Goal: Task Accomplishment & Management: Complete application form

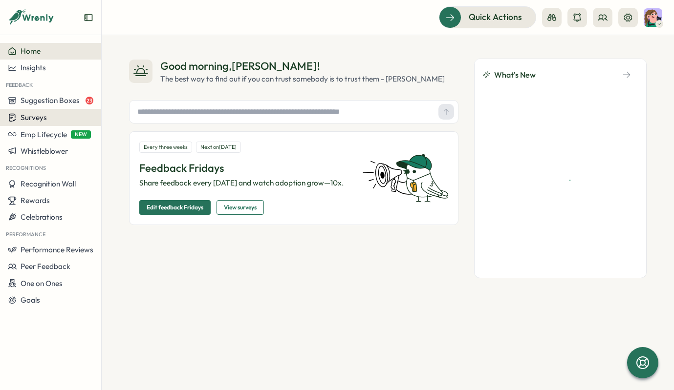
click at [52, 118] on div "Surveys" at bounding box center [50, 117] width 85 height 9
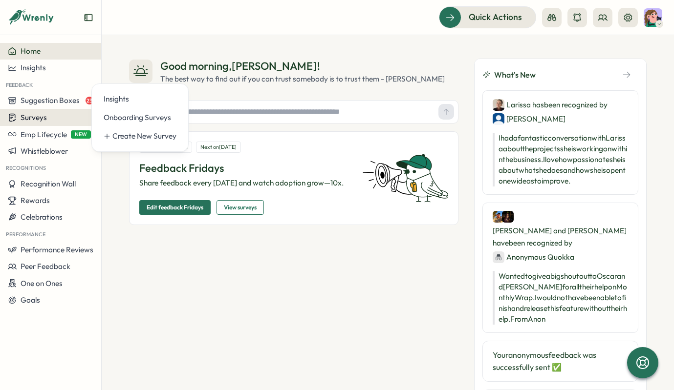
click at [26, 118] on span "Surveys" at bounding box center [34, 117] width 26 height 9
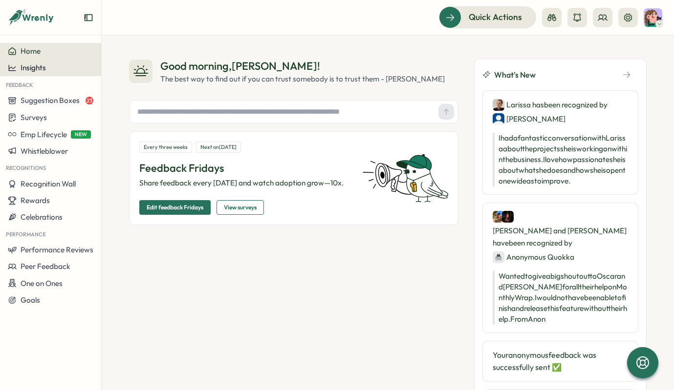
click at [42, 67] on span "Insights" at bounding box center [33, 67] width 25 height 9
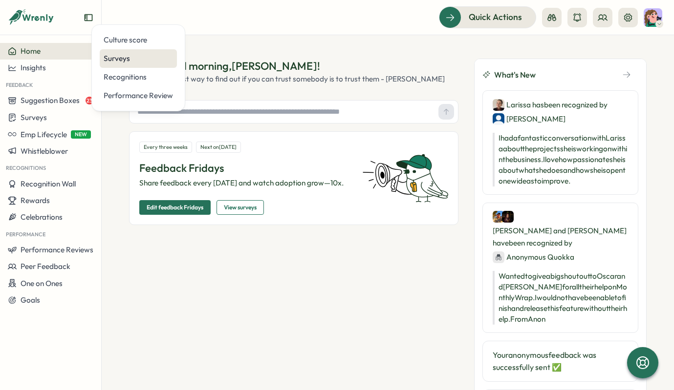
click at [138, 60] on div "Surveys" at bounding box center [138, 58] width 69 height 11
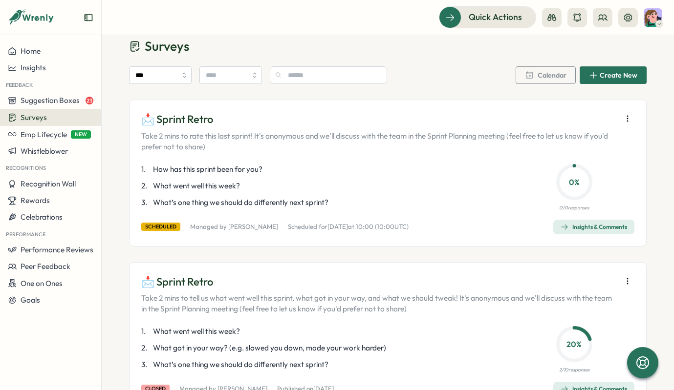
scroll to position [7, 0]
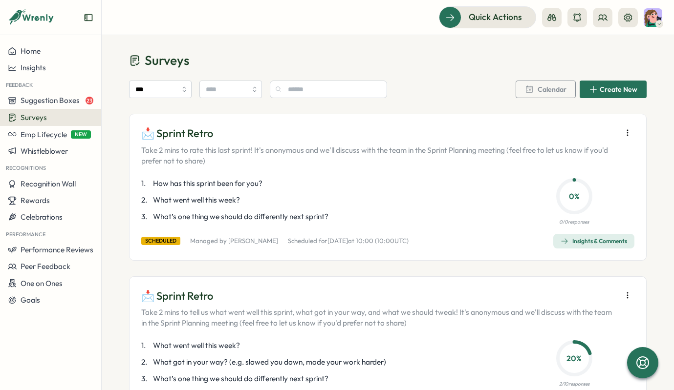
click at [586, 126] on p "📩 Sprint Retro" at bounding box center [378, 133] width 475 height 15
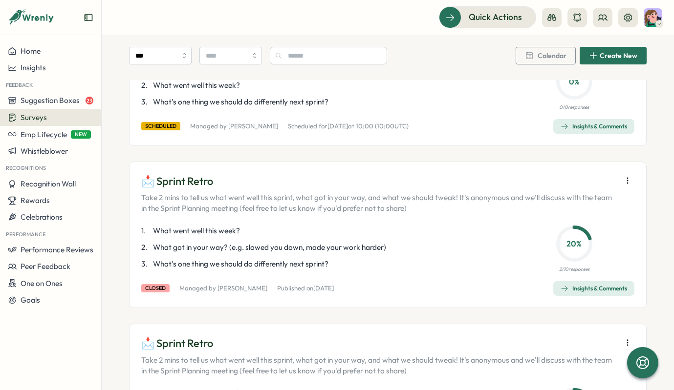
scroll to position [124, 0]
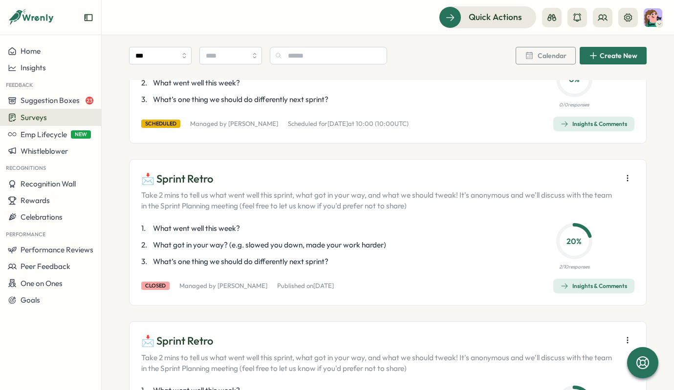
drag, startPoint x: 149, startPoint y: 227, endPoint x: 269, endPoint y: 233, distance: 119.8
click at [276, 233] on p "1 . What went well this week?" at bounding box center [321, 228] width 361 height 11
drag, startPoint x: 264, startPoint y: 232, endPoint x: 144, endPoint y: 232, distance: 120.2
click at [84, 229] on div "Home Insights Feedback Suggestion Boxes 23 Surveys Emp Lifecycle NEW Whistleblo…" at bounding box center [337, 195] width 674 height 390
drag, startPoint x: 405, startPoint y: 242, endPoint x: 169, endPoint y: 247, distance: 236.0
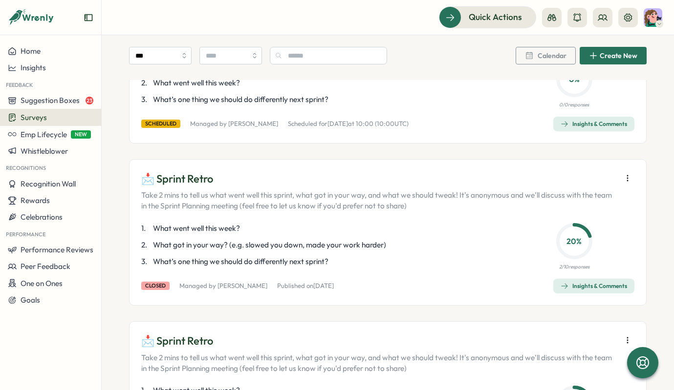
click at [178, 247] on p "2 . What got in your way? (e.g. slowed you down, made your work harder)" at bounding box center [321, 245] width 361 height 11
drag, startPoint x: 389, startPoint y: 245, endPoint x: 202, endPoint y: 240, distance: 186.7
click at [203, 238] on div "1 . What went well this week? 2 . What got in your way? (e.g. slowed you down, …" at bounding box center [321, 245] width 361 height 44
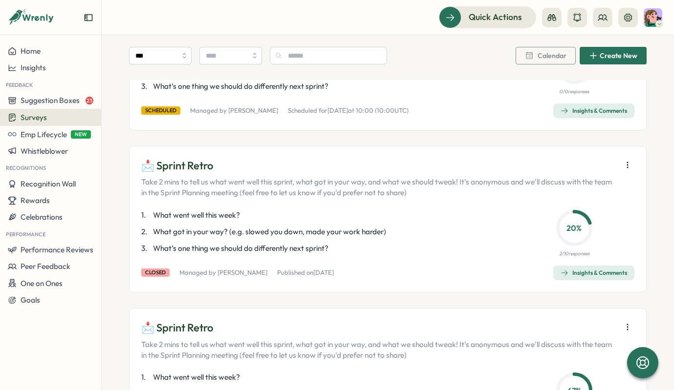
drag, startPoint x: 425, startPoint y: 232, endPoint x: 401, endPoint y: 216, distance: 29.3
click at [401, 216] on div "1 . What went well this week? 2 . What got in your way? (e.g. slowed you down, …" at bounding box center [321, 232] width 361 height 44
drag, startPoint x: 407, startPoint y: 231, endPoint x: 161, endPoint y: 233, distance: 246.2
click at [161, 233] on p "2 . What got in your way? (e.g. slowed you down, made your work harder)" at bounding box center [321, 232] width 361 height 11
drag, startPoint x: 250, startPoint y: 214, endPoint x: 330, endPoint y: 242, distance: 84.8
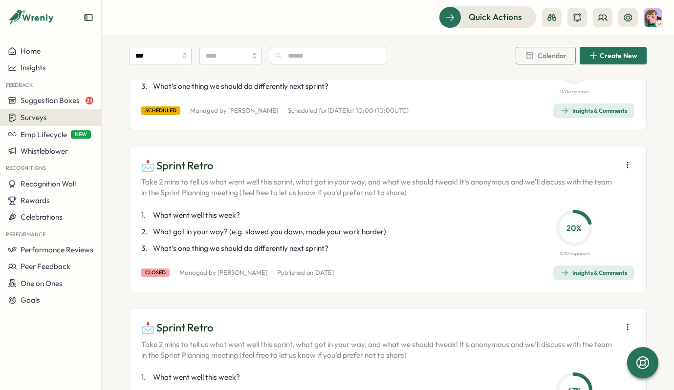
click at [329, 244] on div "1 . What went well this week? 2 . What got in your way? (e.g. slowed you down, …" at bounding box center [321, 232] width 361 height 44
click at [594, 274] on div "Insights & Comments" at bounding box center [593, 273] width 66 height 8
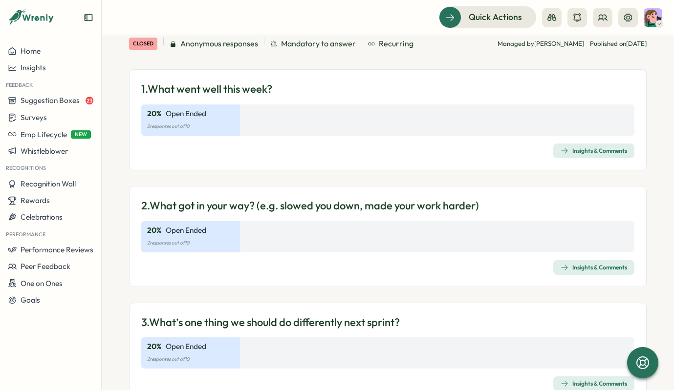
scroll to position [109, 0]
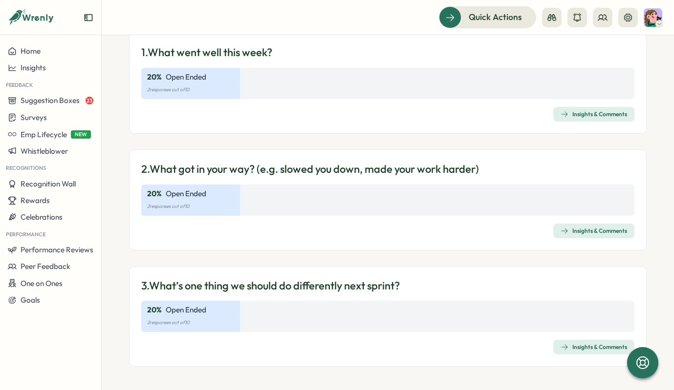
click at [588, 231] on div "Insights & Comments" at bounding box center [593, 231] width 66 height 8
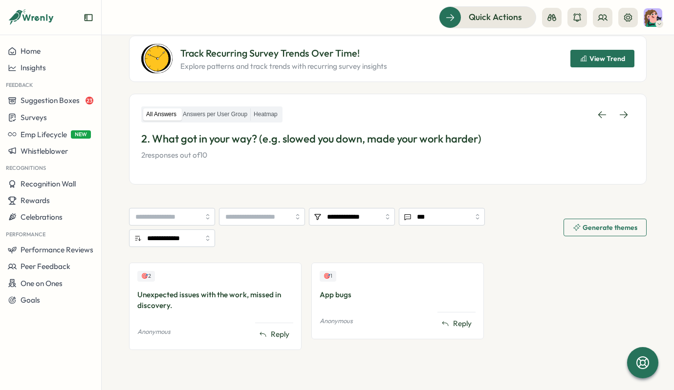
scroll to position [123, 0]
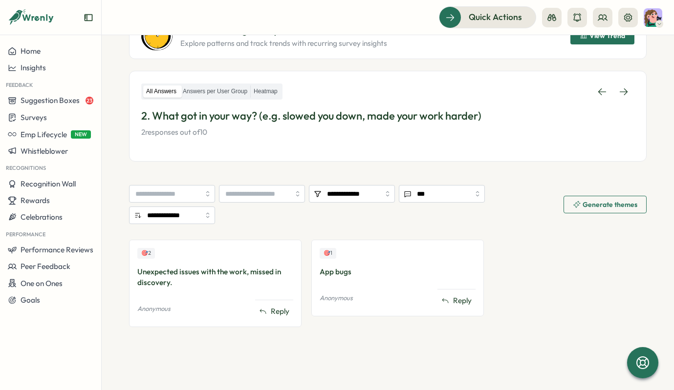
click at [345, 275] on div "App bugs" at bounding box center [397, 272] width 156 height 11
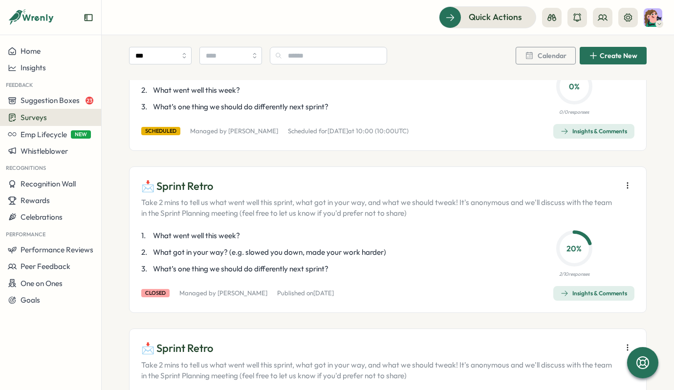
scroll to position [40, 0]
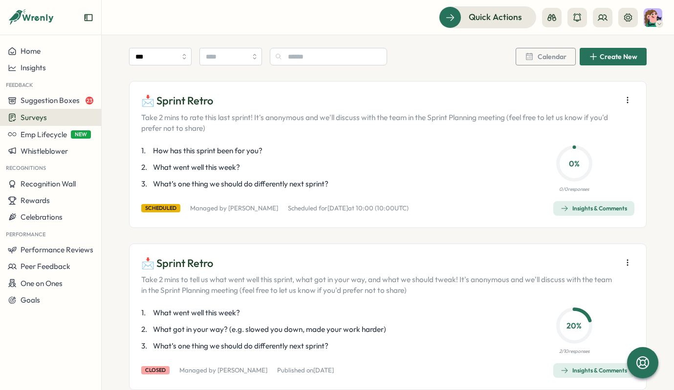
drag, startPoint x: 149, startPoint y: 150, endPoint x: 257, endPoint y: 150, distance: 107.9
click at [257, 150] on p "1 . How has this sprint been for you?" at bounding box center [321, 151] width 361 height 11
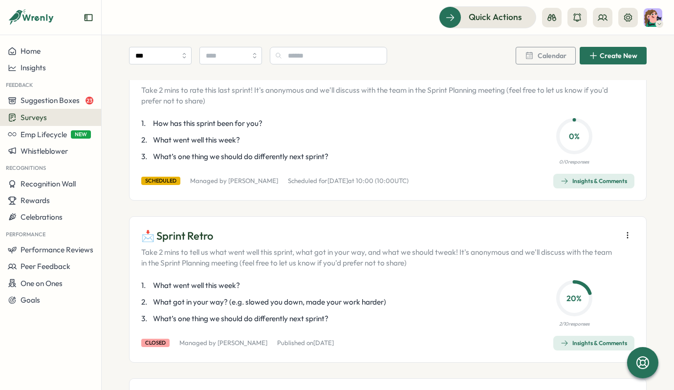
scroll to position [66, 0]
drag, startPoint x: 136, startPoint y: 155, endPoint x: 253, endPoint y: 163, distance: 118.0
click at [260, 163] on div "📩 Sprint Retro Take 2 mins to rate this last sprint! It's anonymous and we'll d…" at bounding box center [387, 128] width 517 height 147
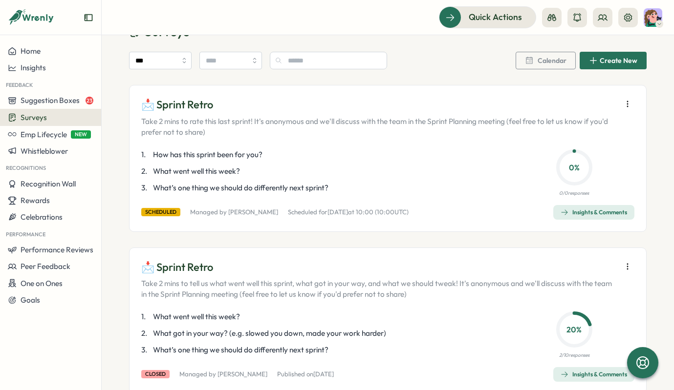
scroll to position [63, 0]
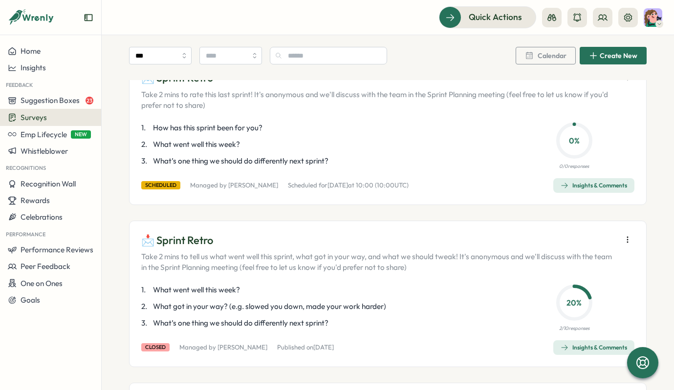
click at [582, 350] on div "Insights & Comments" at bounding box center [593, 348] width 66 height 8
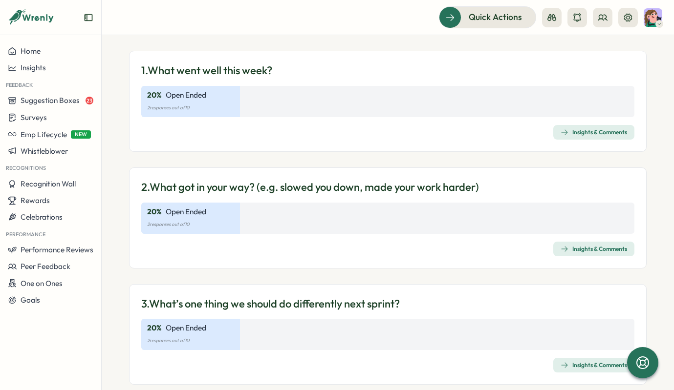
scroll to position [109, 0]
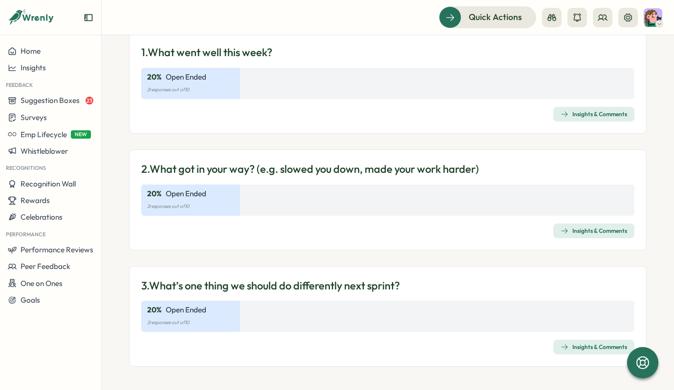
click at [578, 352] on span "Insights & Comments" at bounding box center [593, 347] width 66 height 14
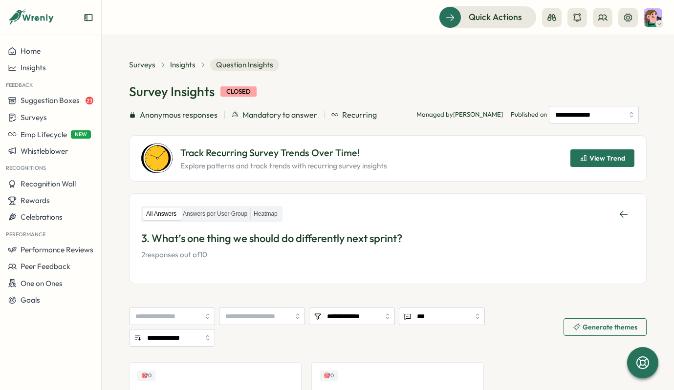
scroll to position [123, 0]
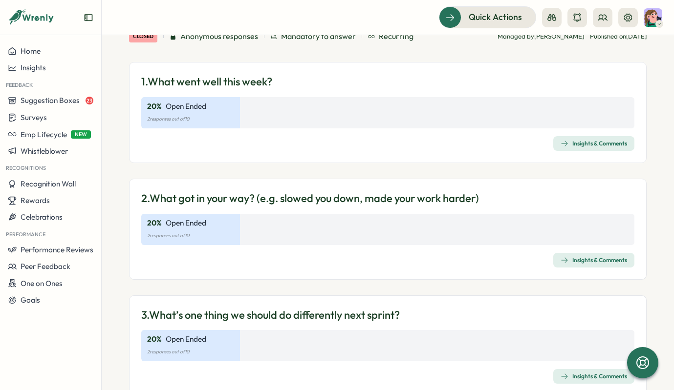
scroll to position [78, 0]
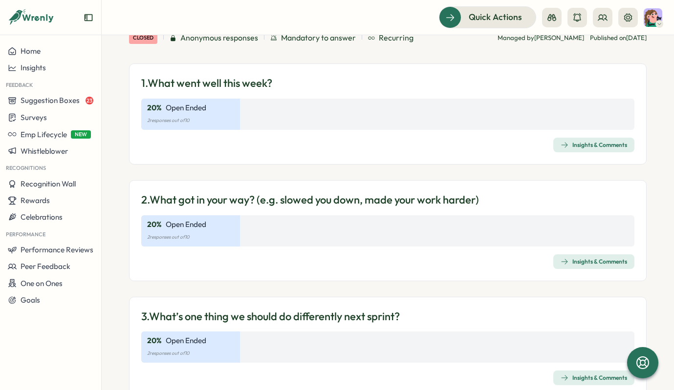
click at [579, 265] on div "Insights & Comments" at bounding box center [593, 262] width 66 height 8
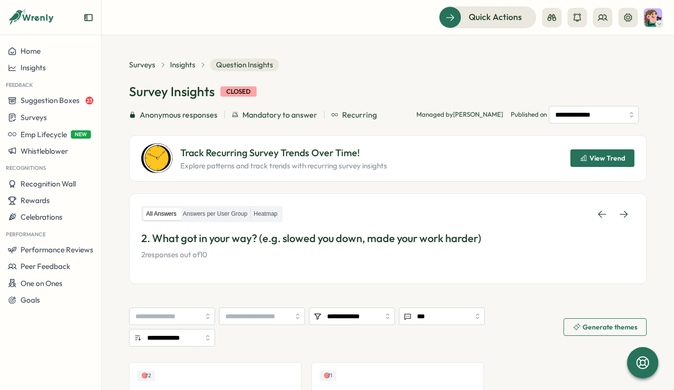
scroll to position [123, 0]
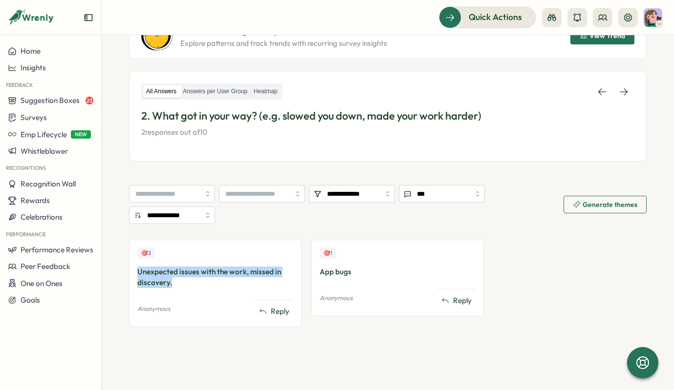
drag, startPoint x: 189, startPoint y: 280, endPoint x: 118, endPoint y: 271, distance: 71.5
click at [118, 271] on section "**********" at bounding box center [388, 212] width 572 height 355
click at [111, 289] on section "**********" at bounding box center [388, 212] width 572 height 355
drag, startPoint x: 122, startPoint y: 266, endPoint x: 253, endPoint y: 289, distance: 132.8
click at [252, 287] on section "**********" at bounding box center [388, 212] width 572 height 355
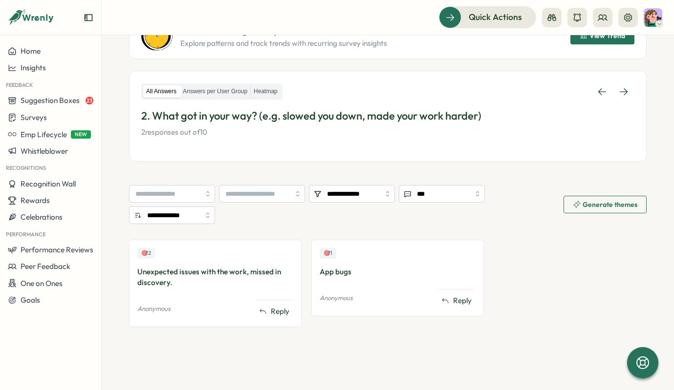
drag, startPoint x: 166, startPoint y: 114, endPoint x: 368, endPoint y: 111, distance: 202.2
click at [368, 111] on p "2. What got in your way? (e.g. slowed you down, made your work harder)" at bounding box center [387, 115] width 493 height 15
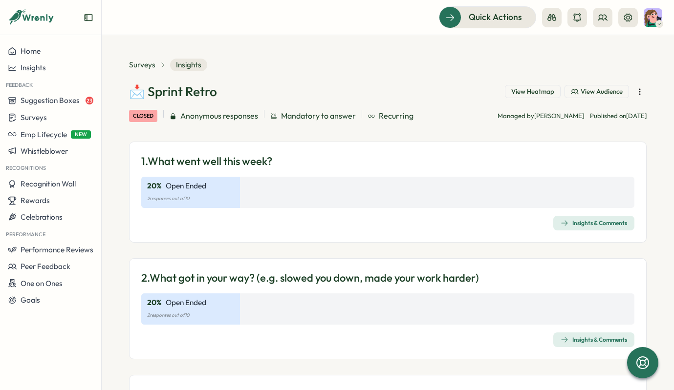
scroll to position [109, 0]
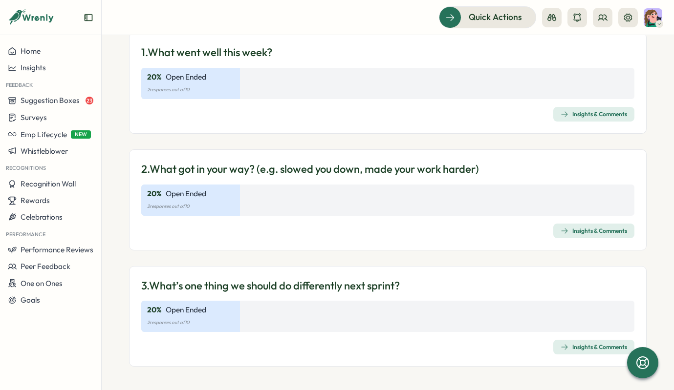
click at [574, 346] on div "Insights & Comments" at bounding box center [593, 347] width 66 height 8
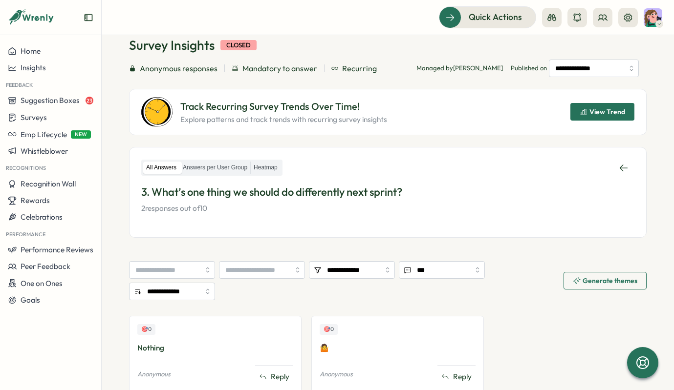
scroll to position [51, 0]
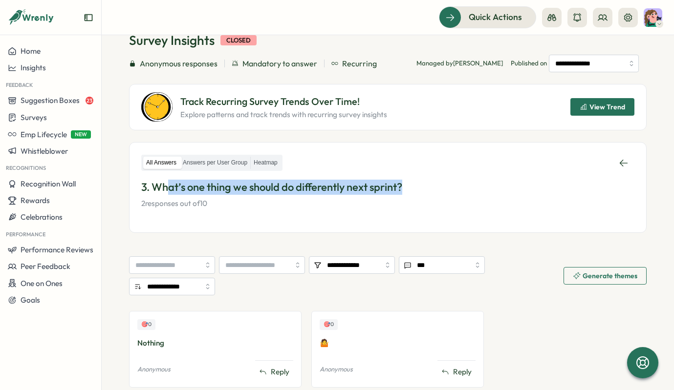
drag, startPoint x: 168, startPoint y: 191, endPoint x: 422, endPoint y: 205, distance: 254.4
click at [409, 190] on p "3. What’s one thing we should do differently next sprint?" at bounding box center [387, 187] width 493 height 15
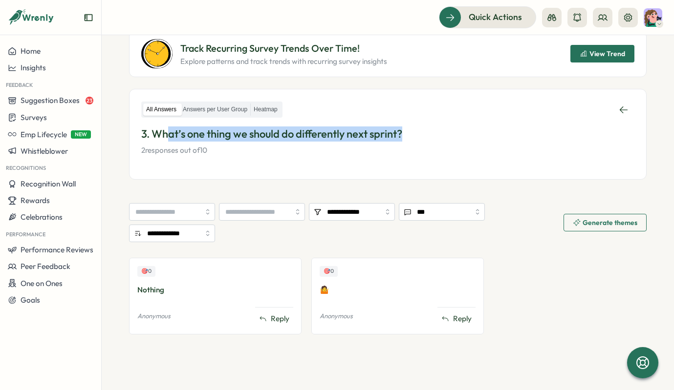
scroll to position [105, 0]
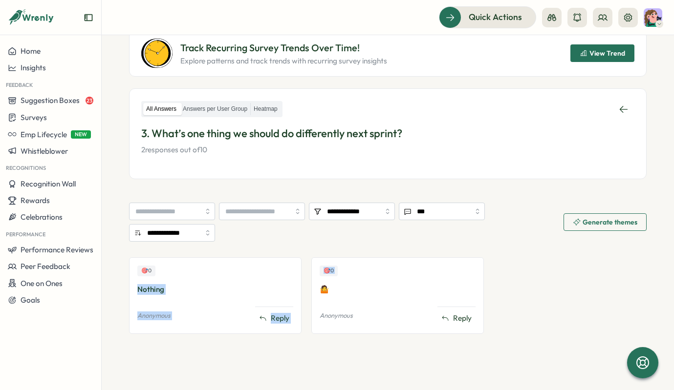
drag, startPoint x: 145, startPoint y: 292, endPoint x: 318, endPoint y: 294, distance: 172.9
click at [318, 294] on section "**********" at bounding box center [388, 212] width 572 height 355
click at [546, 291] on div "🎯 0 Nothing Anonymous Reply 🎯 0 🤷 Anonymous Reply" at bounding box center [387, 300] width 517 height 86
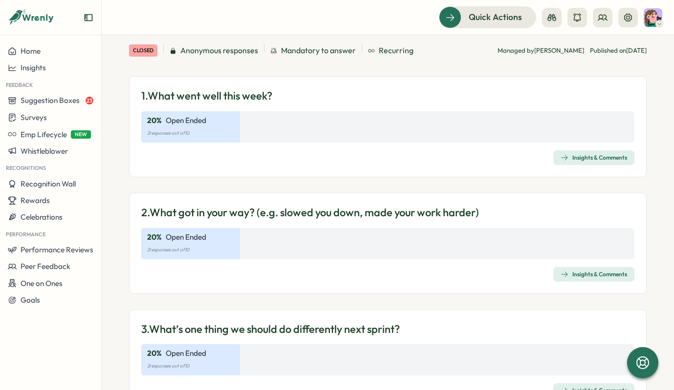
scroll to position [66, 0]
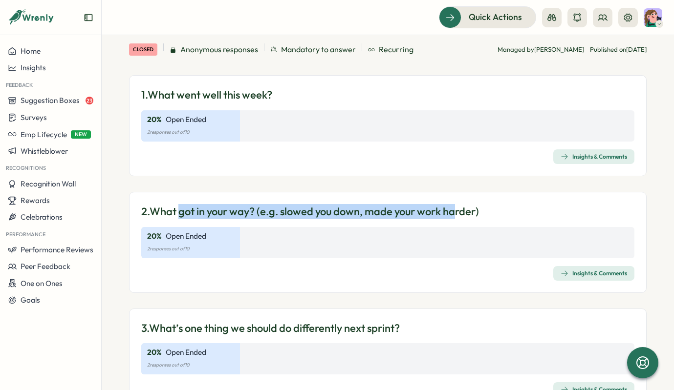
drag, startPoint x: 181, startPoint y: 210, endPoint x: 466, endPoint y: 213, distance: 284.8
click at [462, 214] on p "2. What got in your way? (e.g. slowed you down, made your work harder)" at bounding box center [310, 211] width 338 height 15
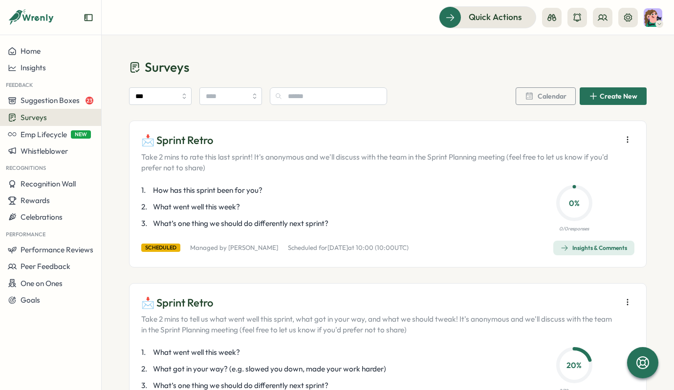
drag, startPoint x: 152, startPoint y: 188, endPoint x: 250, endPoint y: 188, distance: 97.7
click at [250, 188] on p "1 . How has this sprint been for you?" at bounding box center [321, 190] width 361 height 11
click at [561, 250] on icon "button" at bounding box center [564, 248] width 8 height 8
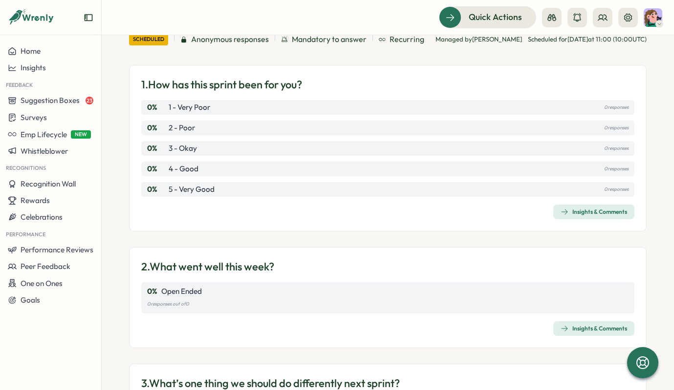
scroll to position [76, 0]
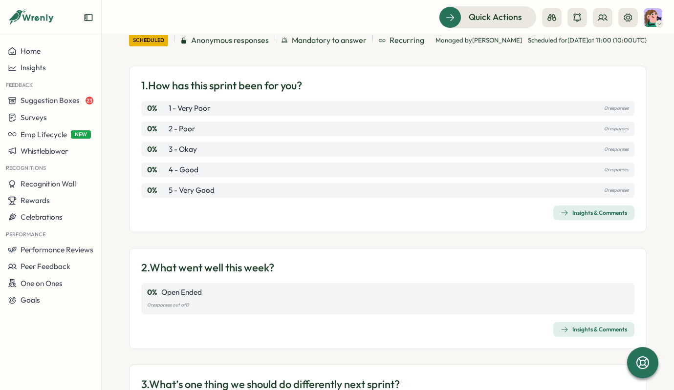
click at [590, 217] on div "Insights & Comments" at bounding box center [593, 213] width 66 height 8
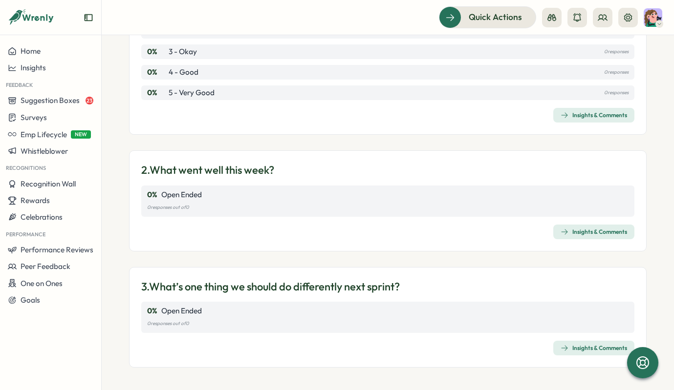
scroll to position [191, 0]
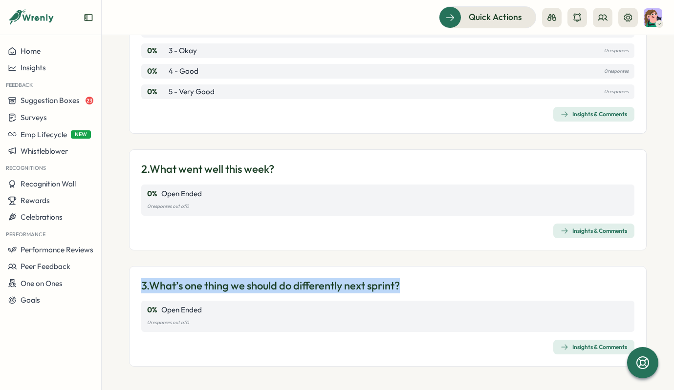
drag, startPoint x: 253, startPoint y: 274, endPoint x: 434, endPoint y: 290, distance: 181.9
click at [434, 290] on div "3. What’s one thing we should do differently next sprint? 0 % Open Ended 0 resp…" at bounding box center [387, 316] width 517 height 101
click at [469, 292] on div "3. What’s one thing we should do differently next sprint?" at bounding box center [387, 285] width 493 height 15
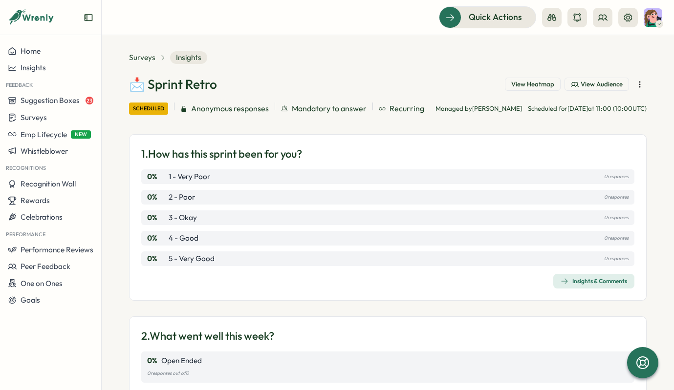
scroll to position [9, 0]
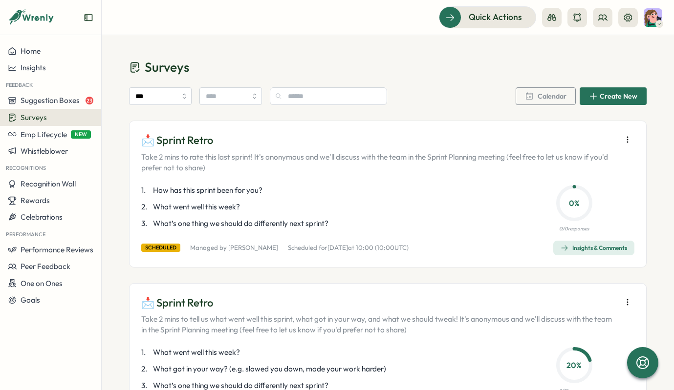
click at [622, 136] on icon "button" at bounding box center [627, 140] width 10 height 10
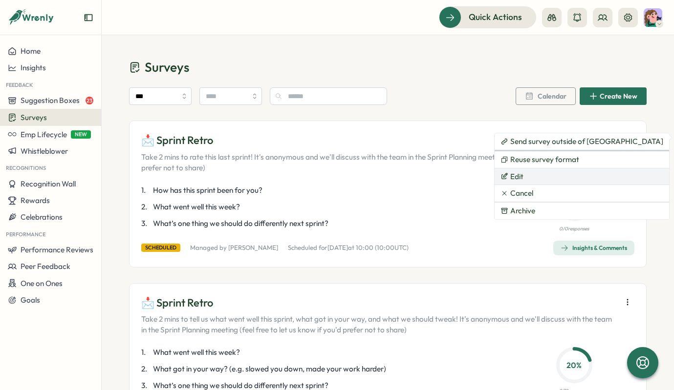
click at [514, 176] on span "Edit" at bounding box center [516, 176] width 13 height 9
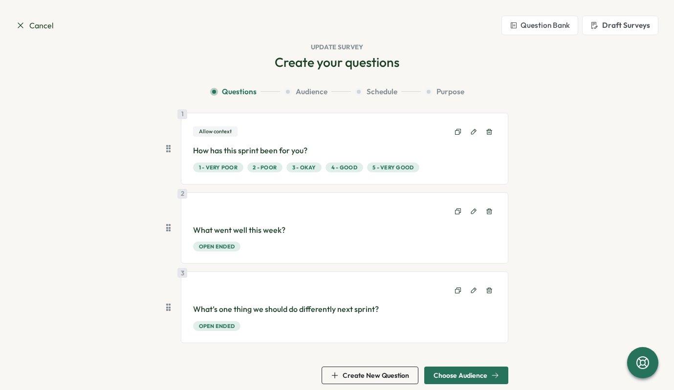
scroll to position [10, 0]
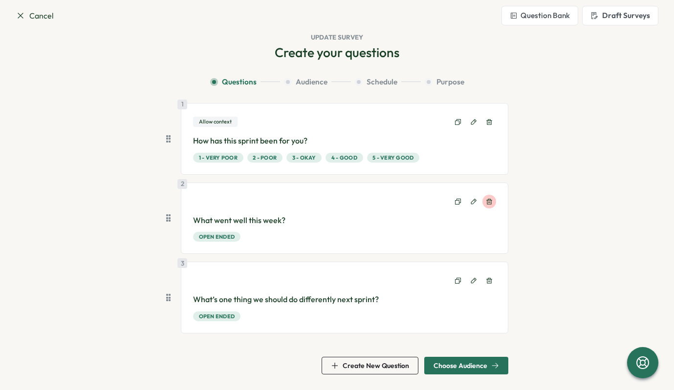
click at [488, 200] on icon at bounding box center [489, 202] width 6 height 6
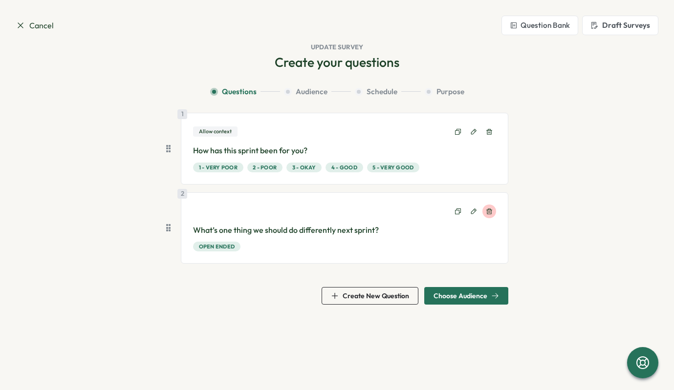
click at [488, 213] on icon at bounding box center [489, 211] width 7 height 7
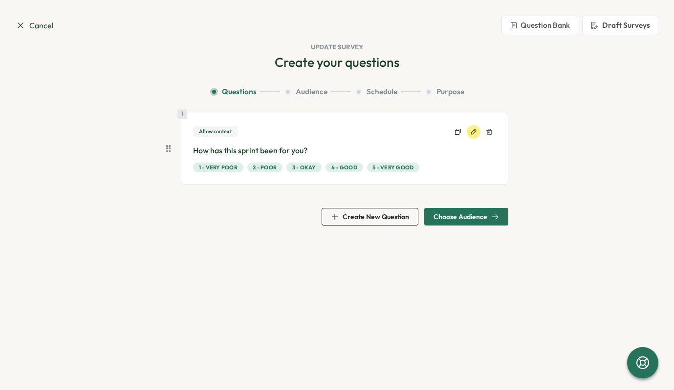
click at [470, 134] on icon at bounding box center [472, 131] width 5 height 5
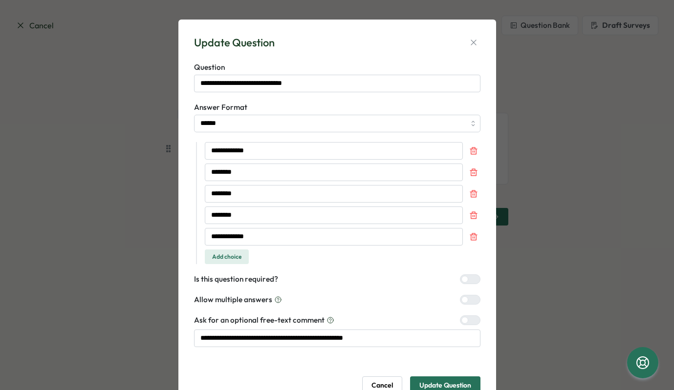
scroll to position [39, 0]
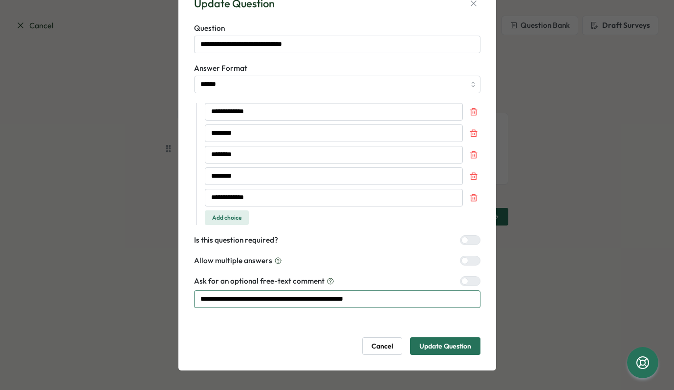
drag, startPoint x: 220, startPoint y: 302, endPoint x: 415, endPoint y: 303, distance: 194.4
click at [415, 303] on input "**********" at bounding box center [337, 300] width 286 height 18
click at [416, 302] on input "**********" at bounding box center [337, 300] width 286 height 18
click at [379, 346] on span "Cancel" at bounding box center [381, 346] width 21 height 17
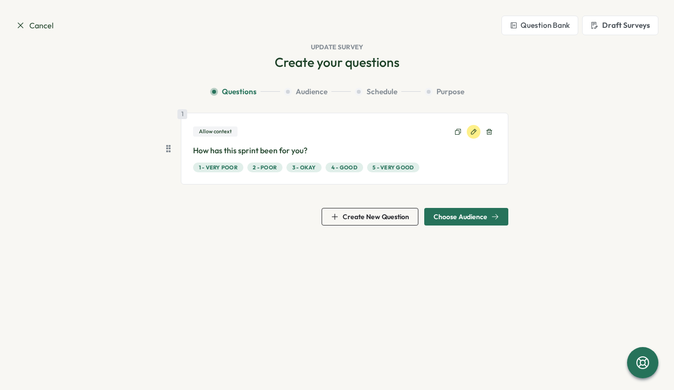
click at [474, 134] on icon at bounding box center [473, 131] width 7 height 7
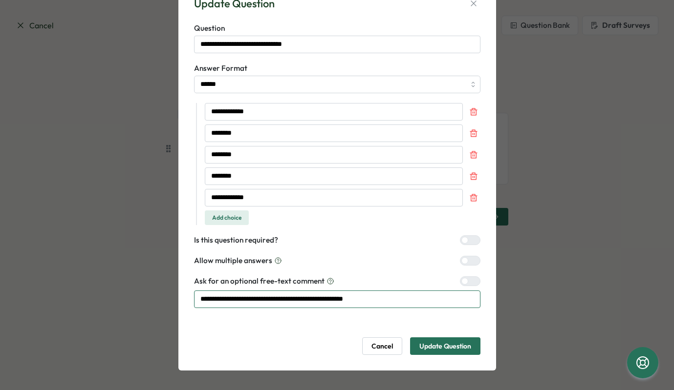
drag, startPoint x: 411, startPoint y: 299, endPoint x: 150, endPoint y: 295, distance: 260.4
click at [150, 295] on div "**********" at bounding box center [337, 195] width 674 height 390
drag, startPoint x: 383, startPoint y: 342, endPoint x: 453, endPoint y: 298, distance: 82.4
click at [383, 342] on span "Cancel" at bounding box center [381, 346] width 21 height 17
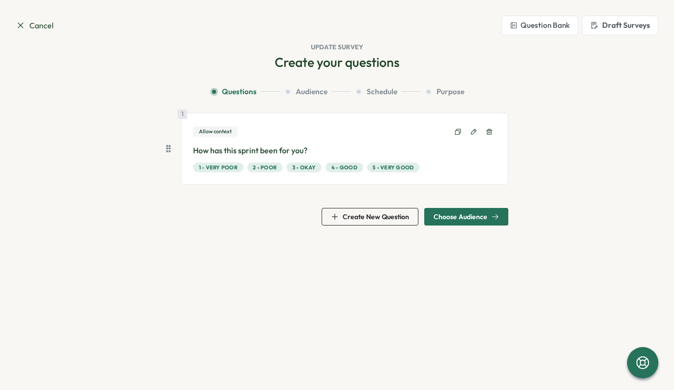
click at [487, 217] on div "Choose Audience" at bounding box center [465, 217] width 65 height 8
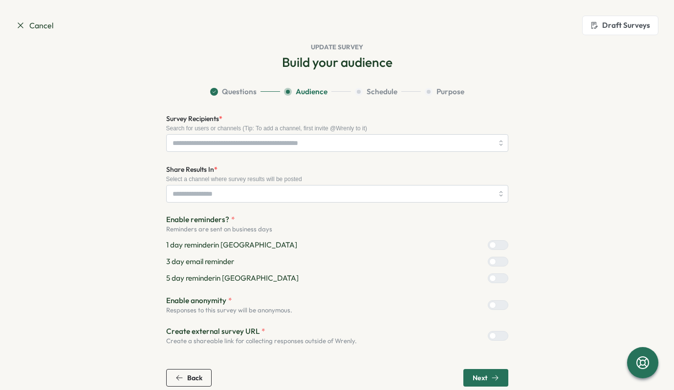
scroll to position [12, 0]
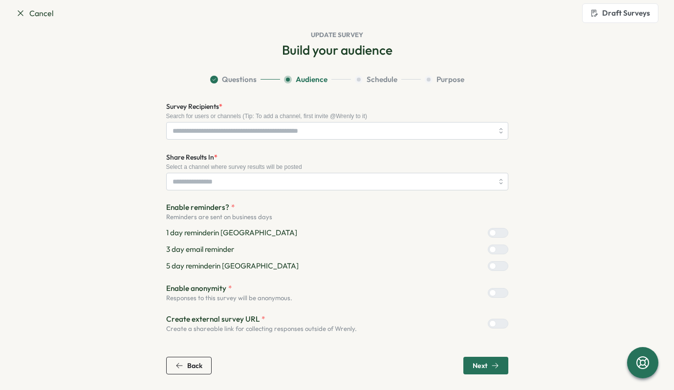
type input "**********"
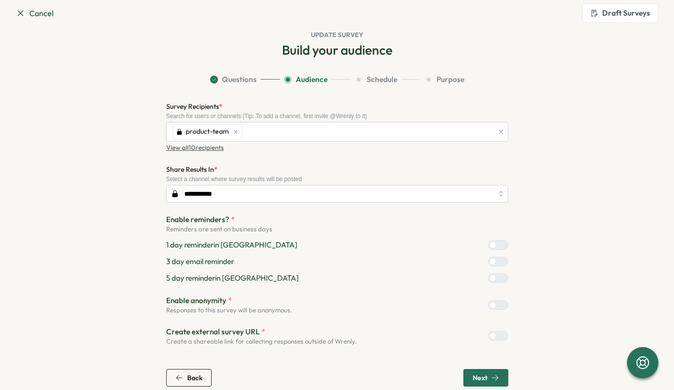
scroll to position [24, 0]
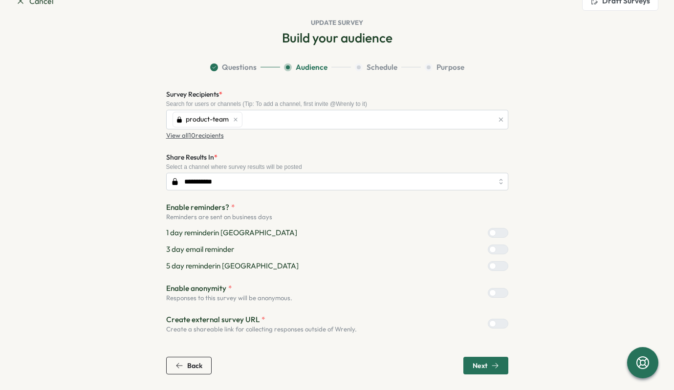
click at [493, 365] on icon "button" at bounding box center [495, 366] width 8 height 8
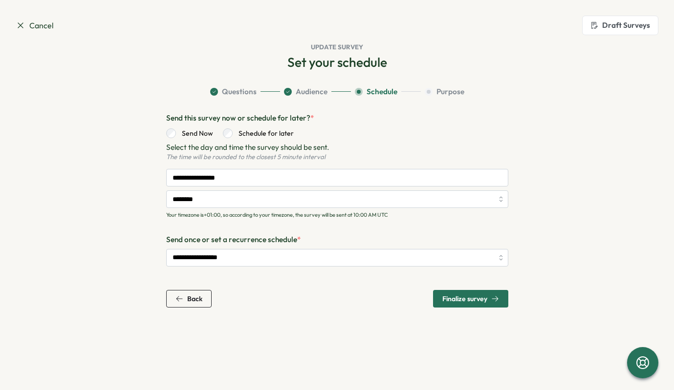
click at [204, 303] on button "Back" at bounding box center [188, 299] width 45 height 18
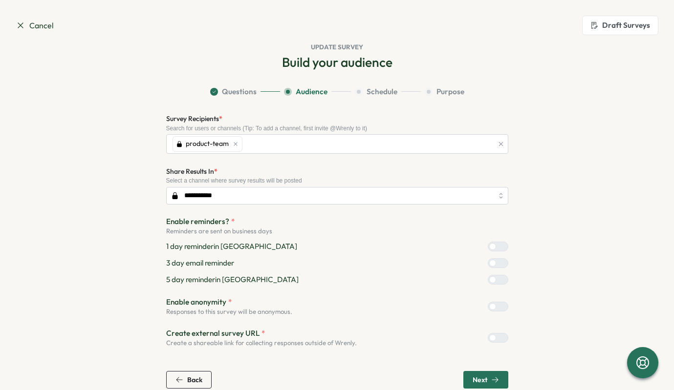
scroll to position [14, 0]
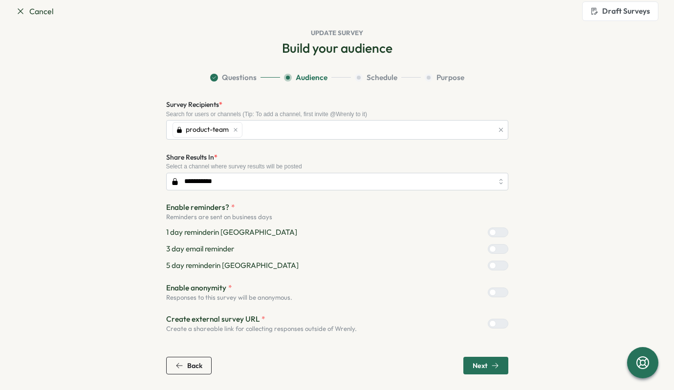
click at [193, 364] on span "Back" at bounding box center [194, 365] width 15 height 7
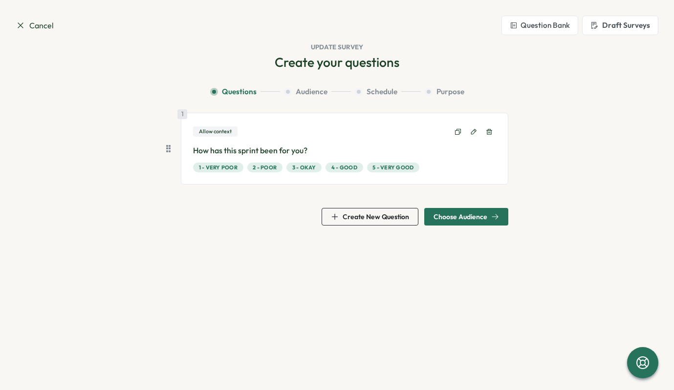
scroll to position [0, 0]
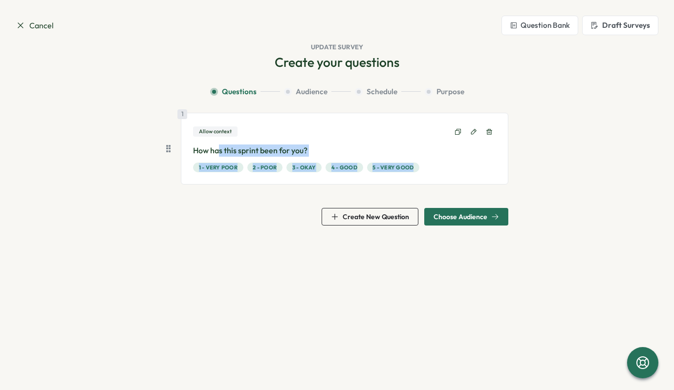
drag, startPoint x: 218, startPoint y: 148, endPoint x: 485, endPoint y: 176, distance: 268.1
click at [485, 176] on div "1 Allow context How has this sprint been for you? 1 - Very Poor 2 - Poor 3 - Ok…" at bounding box center [344, 149] width 327 height 72
click at [488, 178] on div "1 Allow context How has this sprint been for you? 1 - Very Poor 2 - Poor 3 - Ok…" at bounding box center [344, 149] width 327 height 72
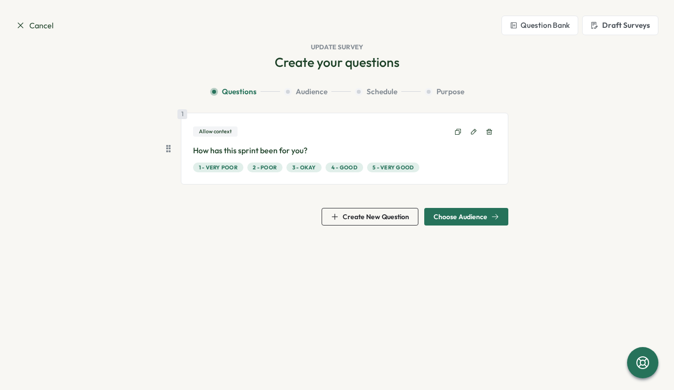
click at [515, 181] on section "Questions Audience Schedule Purpose 1 Allow context How has this sprint been fo…" at bounding box center [336, 155] width 625 height 139
drag, startPoint x: 280, startPoint y: 146, endPoint x: 444, endPoint y: 175, distance: 165.7
click at [444, 175] on div "1 Allow context How has this sprint been for you? 1 - Very Poor 2 - Poor 3 - Ok…" at bounding box center [344, 149] width 327 height 72
click at [445, 186] on div "1 Allow context How has this sprint been for you? 1 - Very Poor 2 - Poor 3 - Ok…" at bounding box center [337, 153] width 342 height 80
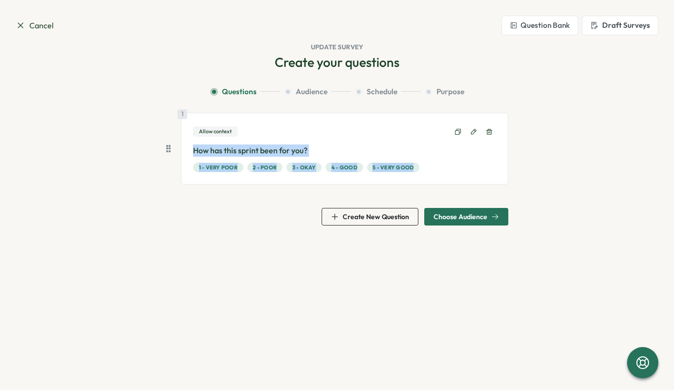
drag, startPoint x: 439, startPoint y: 186, endPoint x: 245, endPoint y: 141, distance: 199.4
click at [245, 141] on div "1 Allow context How has this sprint been for you? 1 - Very Poor 2 - Poor 3 - Ok…" at bounding box center [337, 153] width 342 height 80
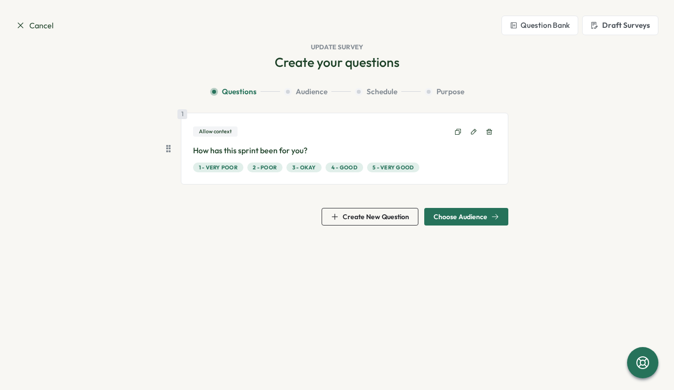
click at [285, 128] on div "Allow context" at bounding box center [344, 132] width 303 height 14
click at [461, 217] on span "Choose Audience" at bounding box center [460, 216] width 54 height 7
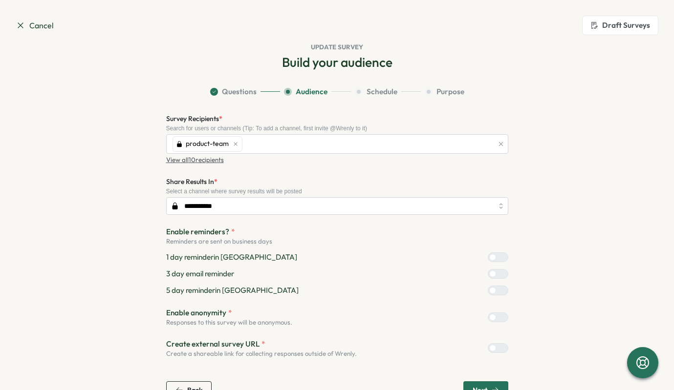
scroll to position [24, 0]
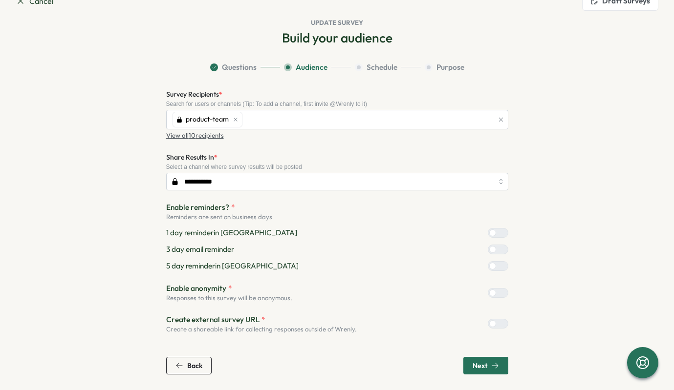
click at [190, 367] on span "Back" at bounding box center [194, 365] width 15 height 7
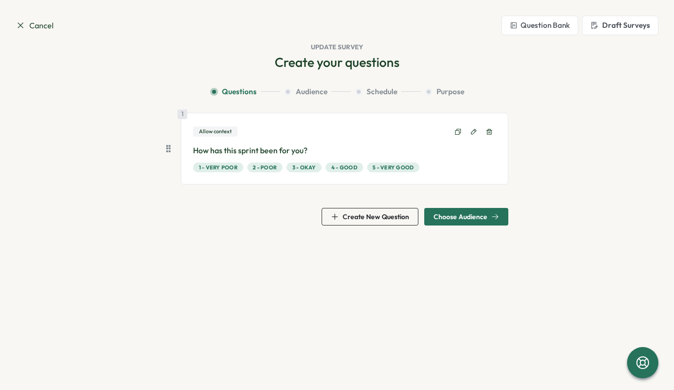
scroll to position [0, 0]
click at [456, 215] on span "Choose Audience" at bounding box center [460, 216] width 54 height 7
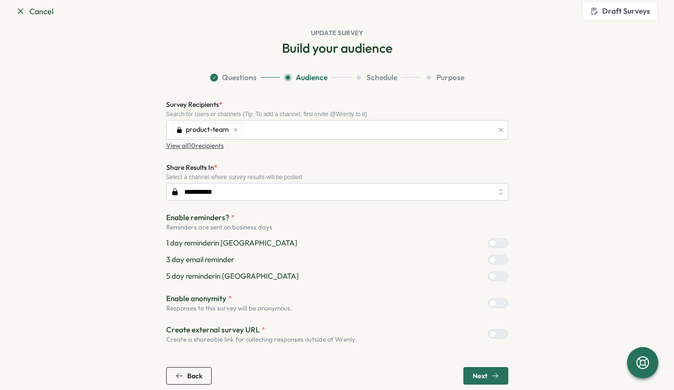
scroll to position [24, 0]
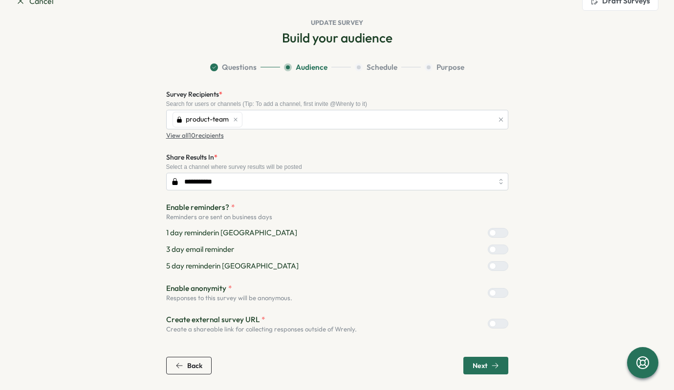
click at [484, 369] on span "Next" at bounding box center [479, 365] width 15 height 7
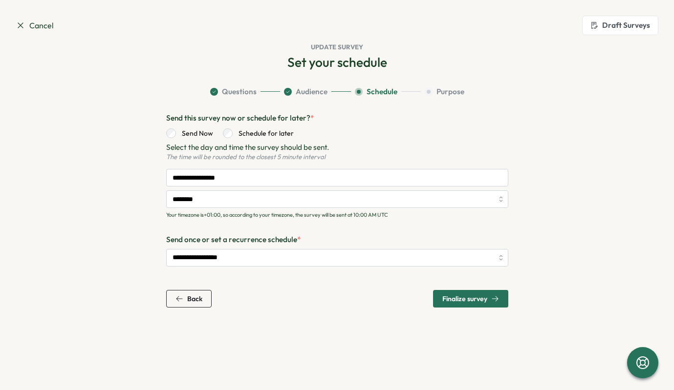
click at [204, 300] on button "Back" at bounding box center [188, 299] width 45 height 18
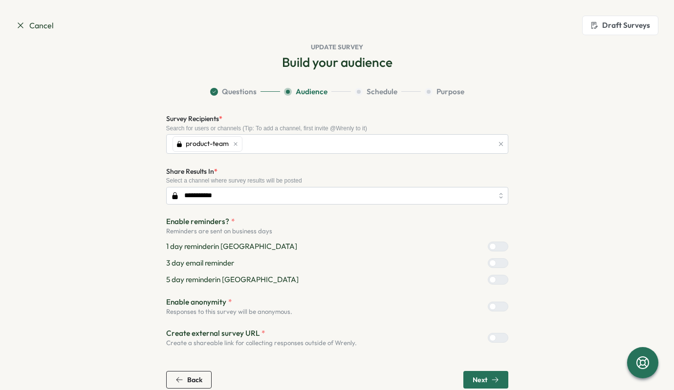
click at [192, 374] on span "Back" at bounding box center [188, 380] width 27 height 17
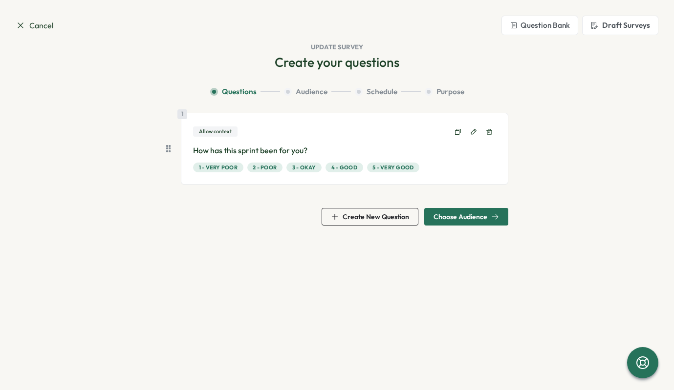
click at [471, 219] on span "Choose Audience" at bounding box center [460, 216] width 54 height 7
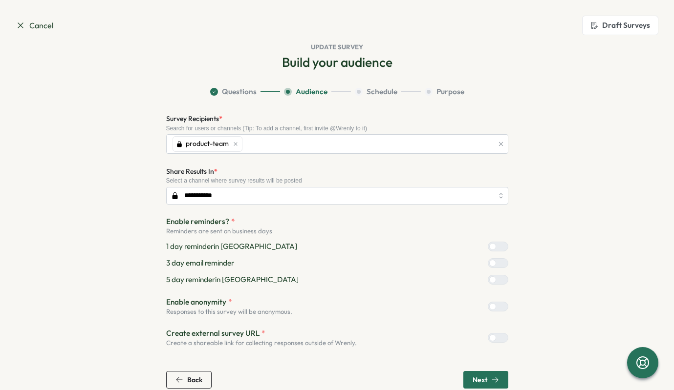
scroll to position [14, 0]
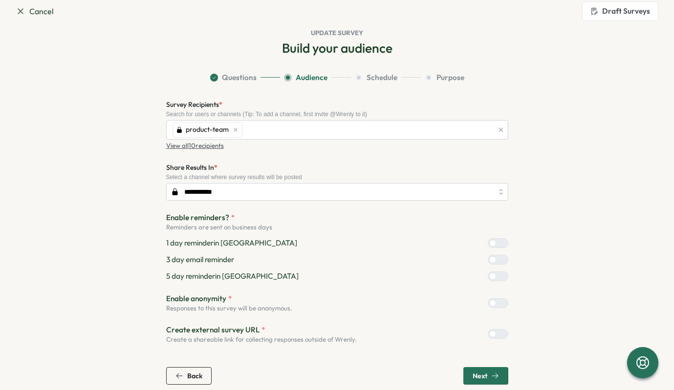
click at [494, 374] on icon "button" at bounding box center [495, 376] width 8 height 8
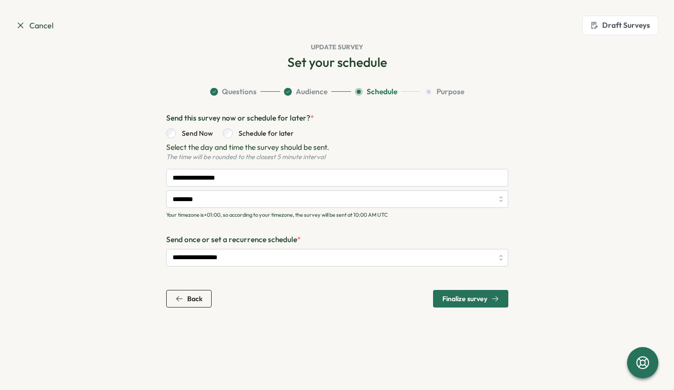
scroll to position [0, 0]
click at [190, 300] on span "Back" at bounding box center [194, 299] width 15 height 7
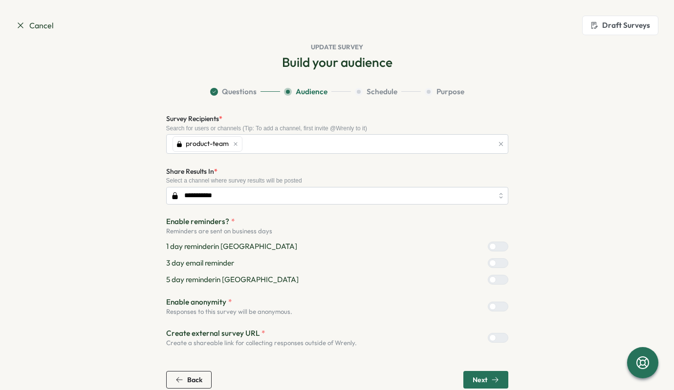
click at [198, 380] on span "Back" at bounding box center [194, 380] width 15 height 7
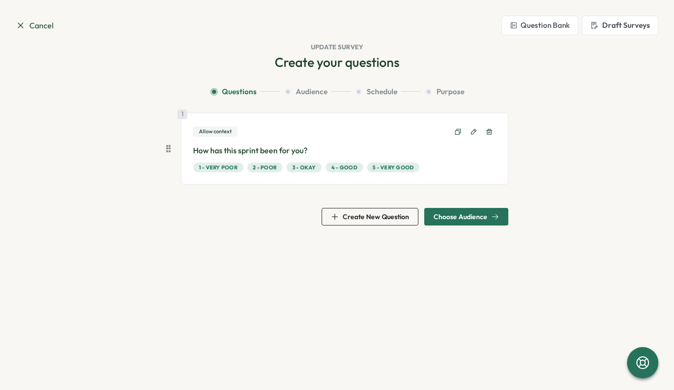
click at [487, 217] on div "Choose Audience" at bounding box center [465, 217] width 65 height 8
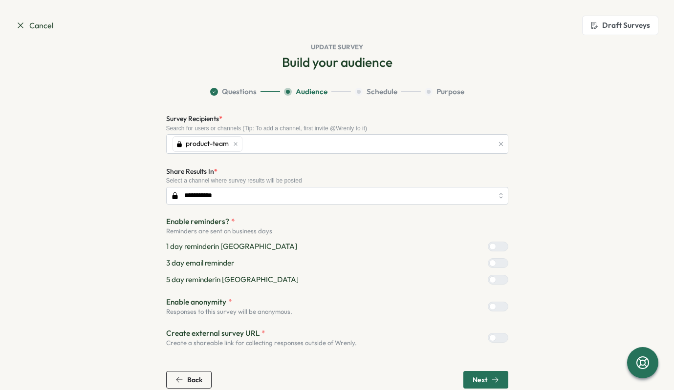
click at [488, 381] on div "Back Next" at bounding box center [337, 380] width 342 height 18
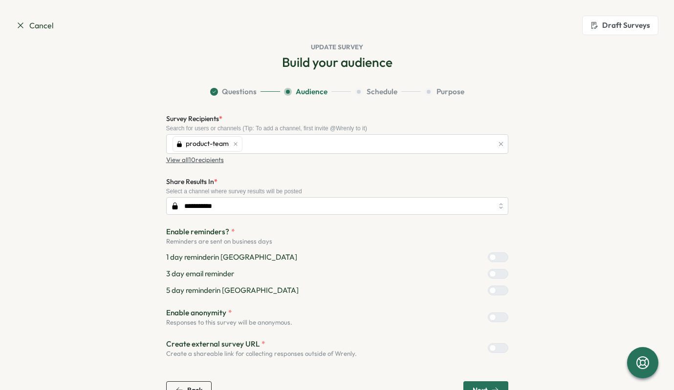
scroll to position [24, 0]
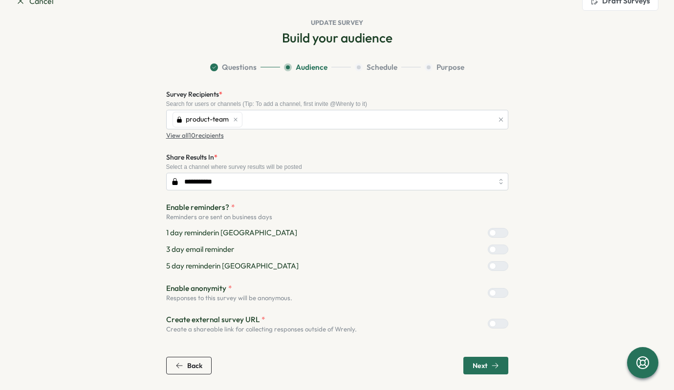
click at [472, 364] on span "Next" at bounding box center [479, 365] width 15 height 7
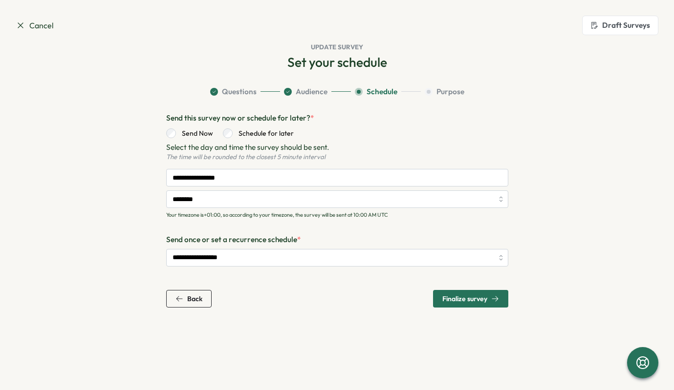
scroll to position [0, 0]
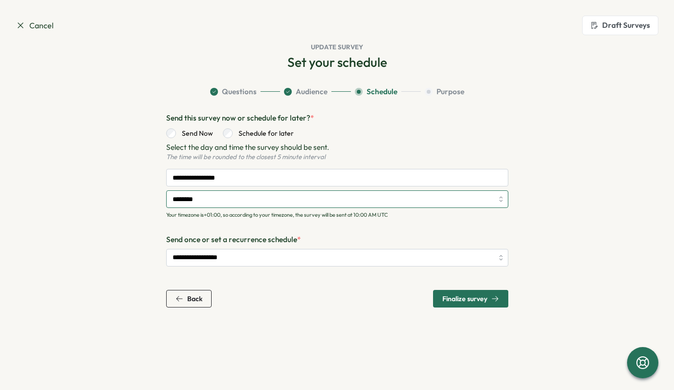
click at [213, 199] on input "********" at bounding box center [337, 199] width 342 height 18
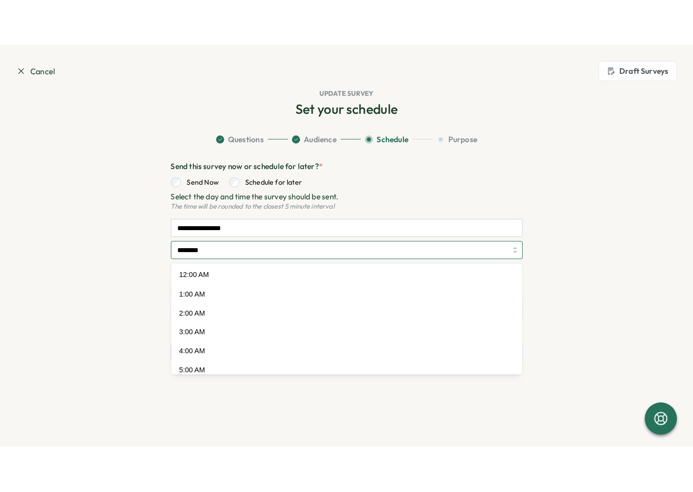
scroll to position [118, 0]
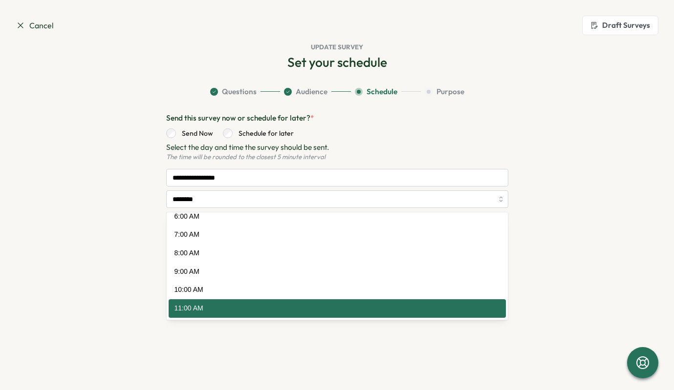
drag, startPoint x: 96, startPoint y: 223, endPoint x: 116, endPoint y: 220, distance: 20.3
click at [96, 223] on section "**********" at bounding box center [336, 196] width 625 height 221
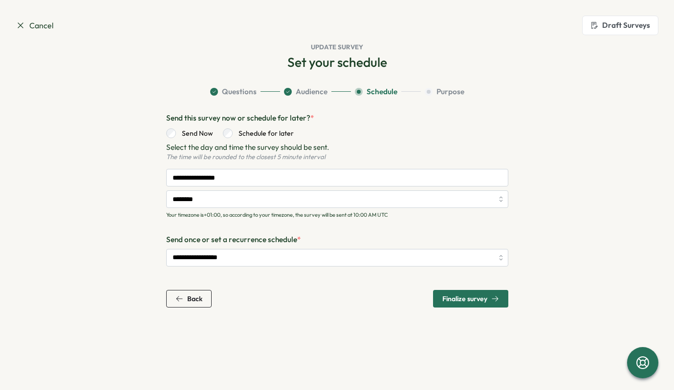
click at [470, 301] on span "Finalize survey" at bounding box center [464, 299] width 45 height 7
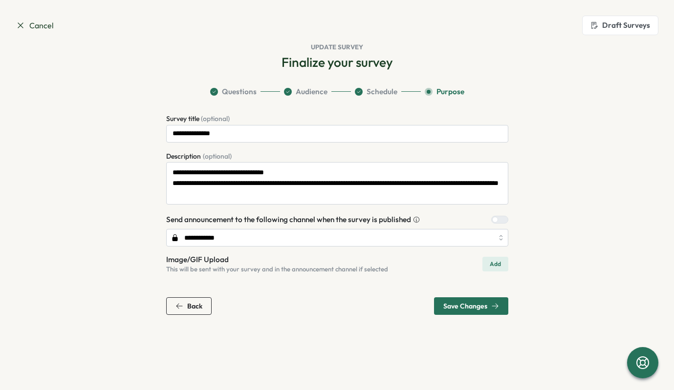
drag, startPoint x: 470, startPoint y: 311, endPoint x: 136, endPoint y: 130, distance: 379.6
click at [229, 217] on div "**********" at bounding box center [337, 214] width 342 height 202
click at [203, 172] on textarea "**********" at bounding box center [337, 183] width 342 height 42
drag, startPoint x: 192, startPoint y: 172, endPoint x: 236, endPoint y: 183, distance: 45.6
click at [189, 173] on textarea "**********" at bounding box center [337, 183] width 342 height 42
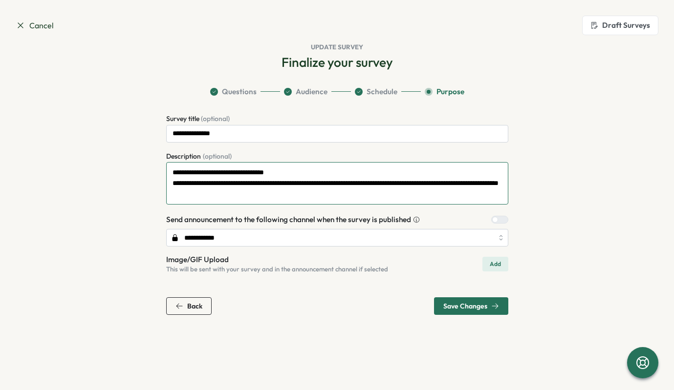
click at [208, 173] on textarea "**********" at bounding box center [337, 183] width 342 height 42
type textarea "**********"
click at [518, 317] on section "Cancel Draft Surveys Update Survey Finalize your survey Question Bank Culture S…" at bounding box center [337, 195] width 674 height 390
click at [460, 303] on span "Save Changes" at bounding box center [465, 306] width 44 height 7
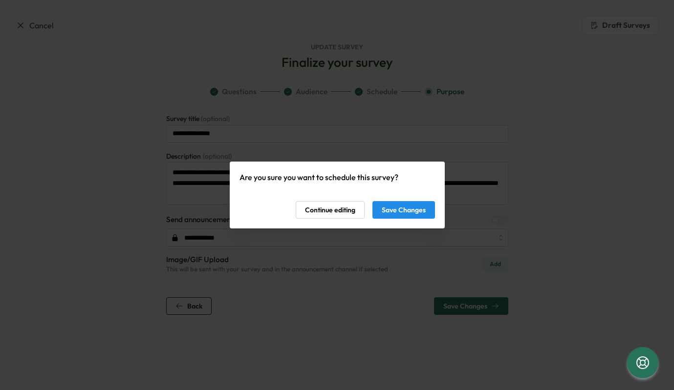
click at [411, 210] on span "Save Changes" at bounding box center [403, 210] width 44 height 17
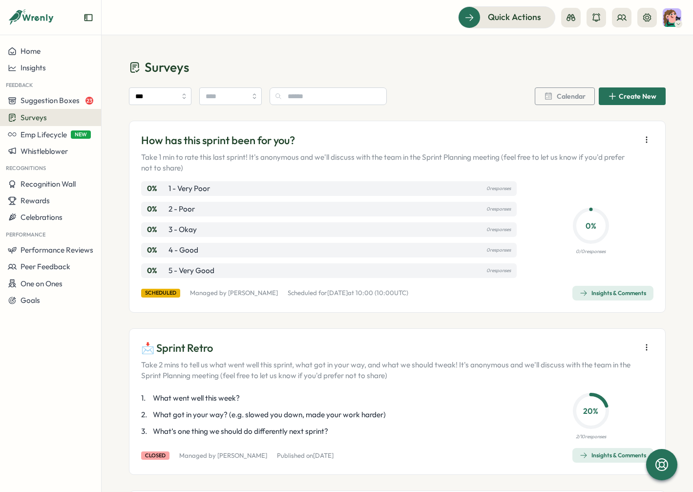
click at [297, 115] on div "*** Calendar Create New" at bounding box center [397, 98] width 537 height 45
click at [645, 137] on icon "button" at bounding box center [647, 140] width 10 height 10
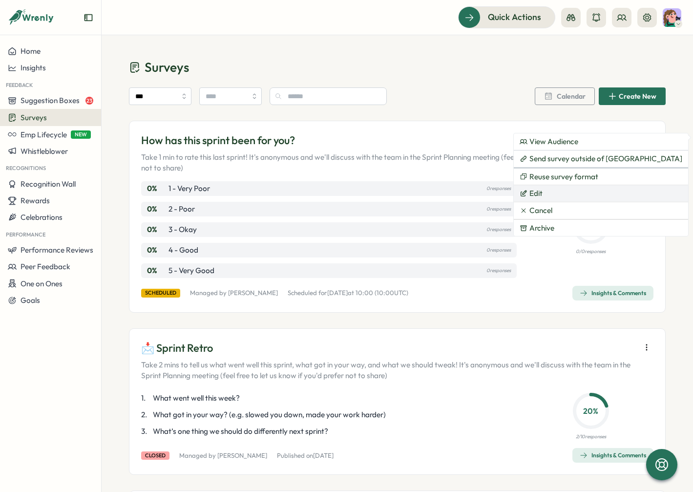
click at [565, 189] on button "Edit" at bounding box center [601, 193] width 174 height 17
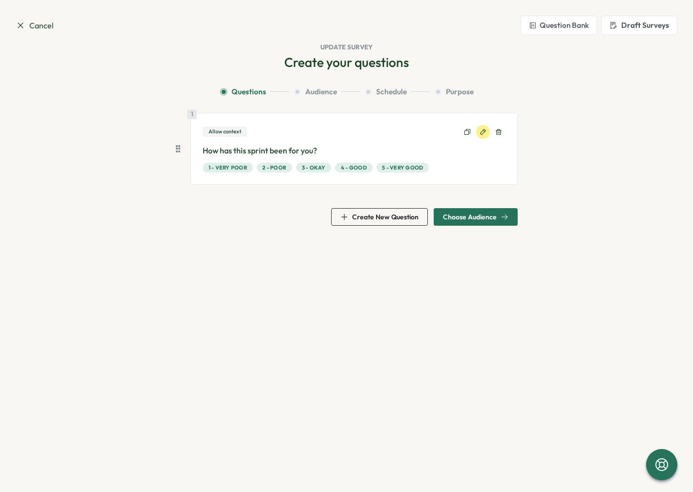
click at [481, 134] on icon at bounding box center [483, 131] width 7 height 7
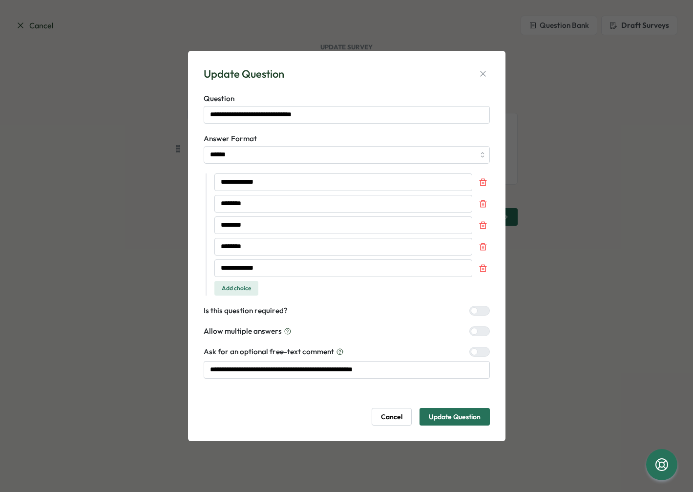
click at [614, 201] on div "**********" at bounding box center [346, 246] width 693 height 492
